Goal: Task Accomplishment & Management: Manage account settings

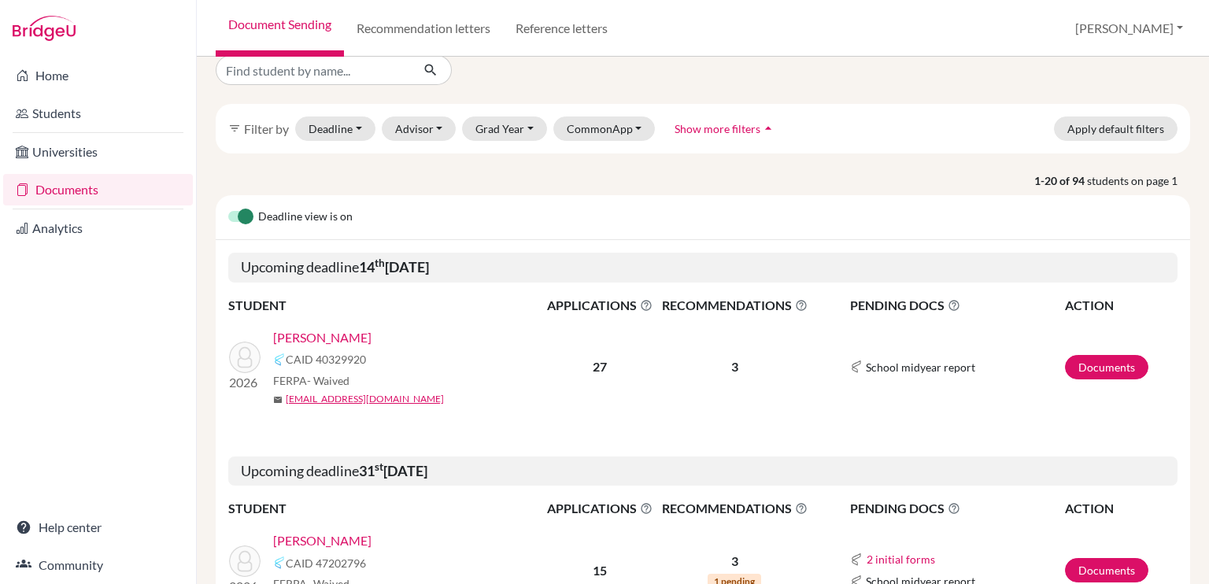
scroll to position [21, 0]
click at [341, 327] on link "[PERSON_NAME]" at bounding box center [322, 336] width 98 height 19
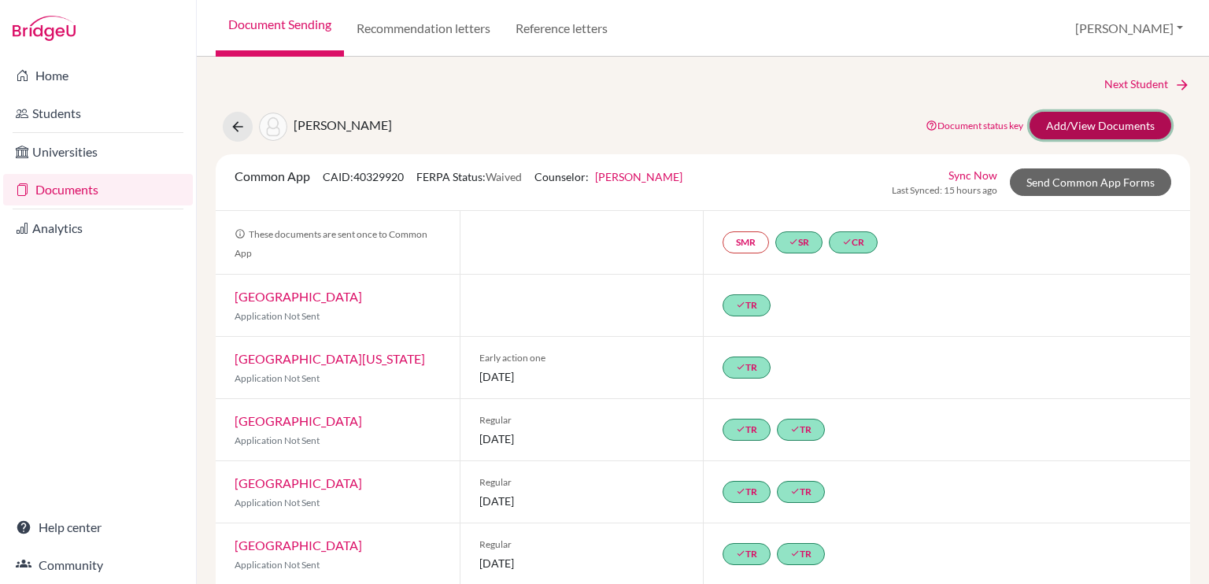
click at [1070, 125] on link "Add/View Documents" at bounding box center [1101, 126] width 142 height 28
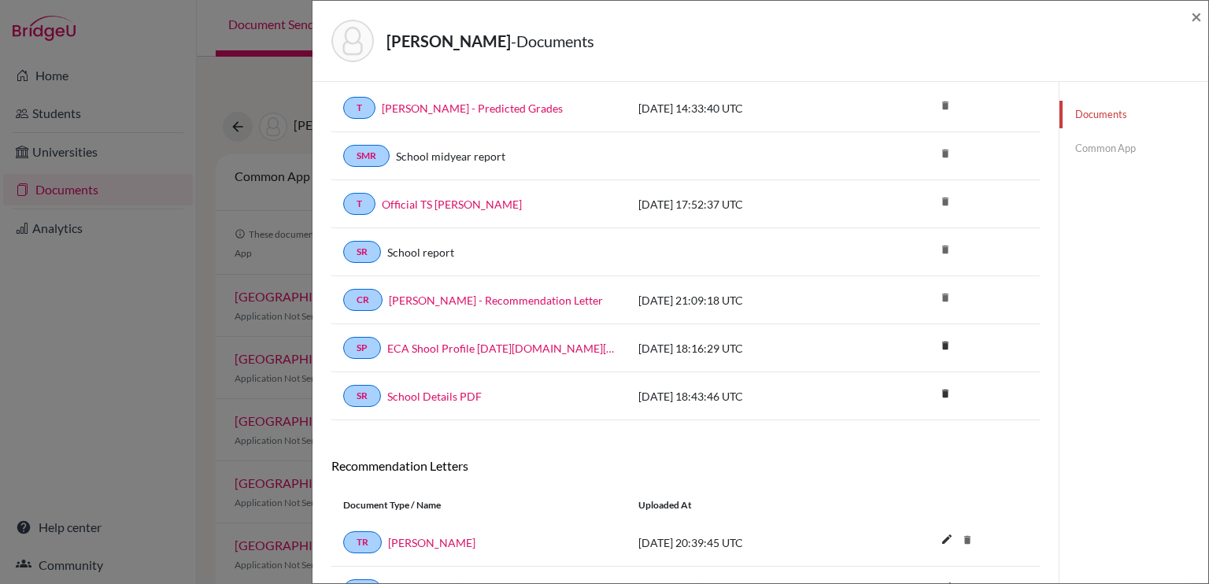
scroll to position [204, 0]
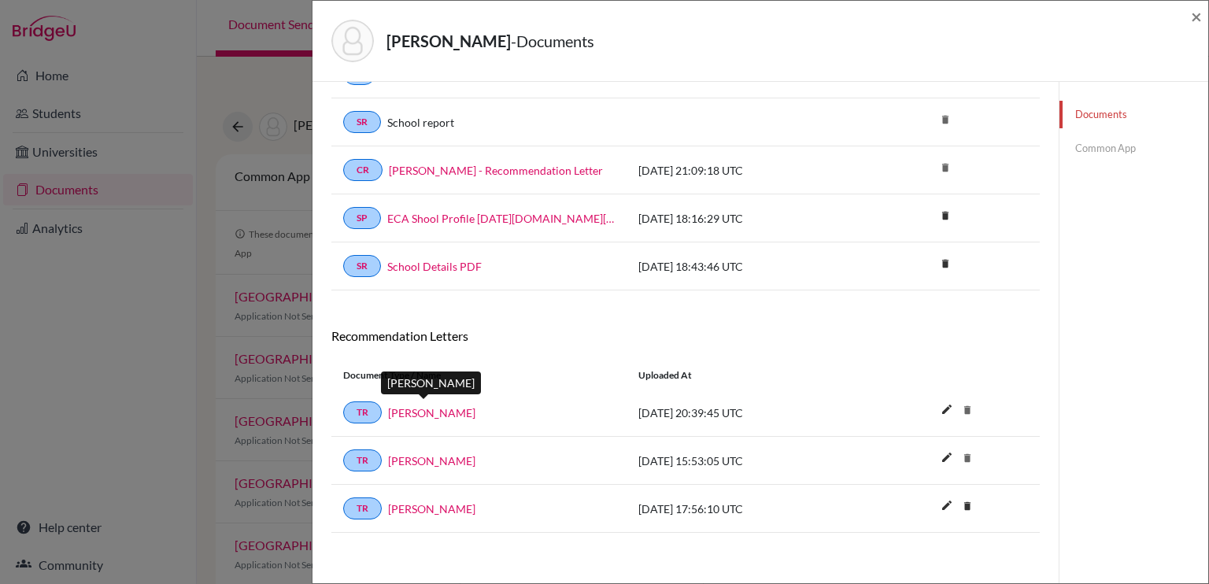
click at [411, 409] on link "Amanda Lowry" at bounding box center [431, 413] width 87 height 17
click at [412, 456] on link "Ambola Nchindo" at bounding box center [431, 461] width 87 height 17
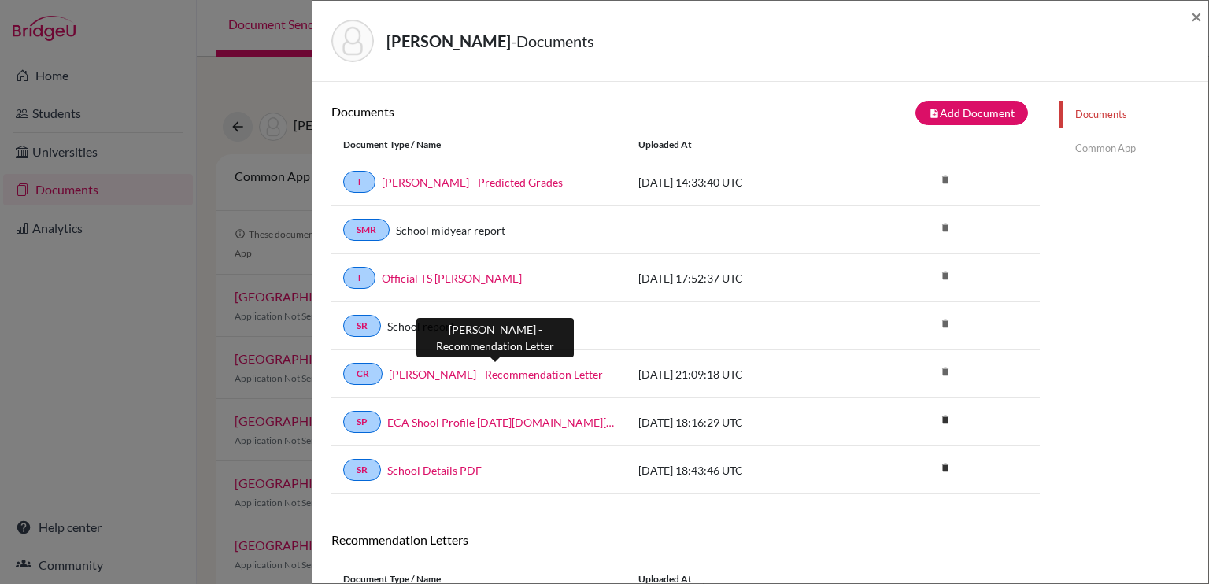
click at [492, 369] on link "Alejandro Vazquez - Recommendation Letter" at bounding box center [496, 374] width 214 height 17
